Goal: Task Accomplishment & Management: Manage account settings

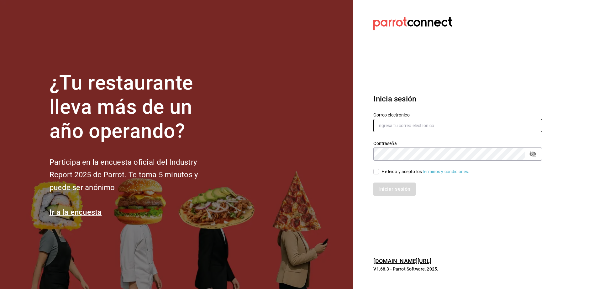
click at [335, 122] on input "text" at bounding box center [457, 125] width 169 height 13
type input "leslytrejo49@gmail.com"
click at [335, 171] on input "He leído y acepto los Términos y condiciones." at bounding box center [376, 172] width 6 height 6
checkbox input "true"
click at [335, 188] on button "Iniciar sesión" at bounding box center [394, 189] width 43 height 13
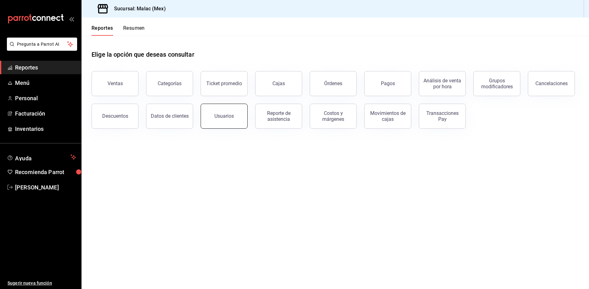
click at [211, 113] on button "Usuarios" at bounding box center [224, 116] width 47 height 25
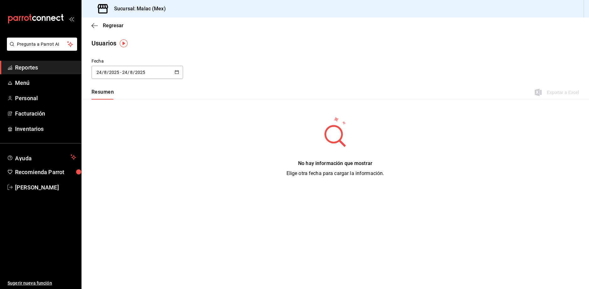
click at [149, 75] on div "[DATE] [DATE] - [DATE] [DATE]" at bounding box center [136, 72] width 91 height 13
click at [113, 130] on li "Mes actual" at bounding box center [120, 135] width 59 height 14
type input "[DATE]"
type input "1"
